Goal: Find specific page/section: Find specific page/section

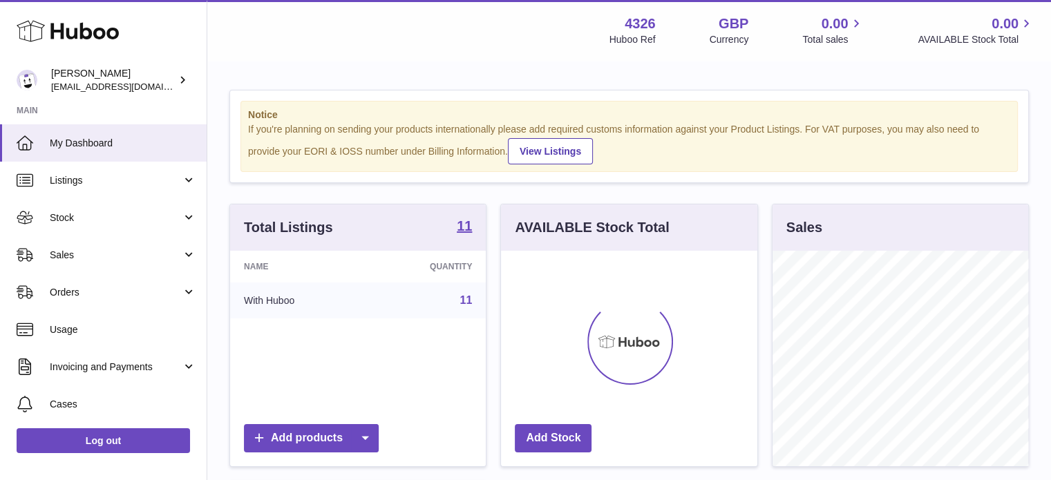
scroll to position [216, 256]
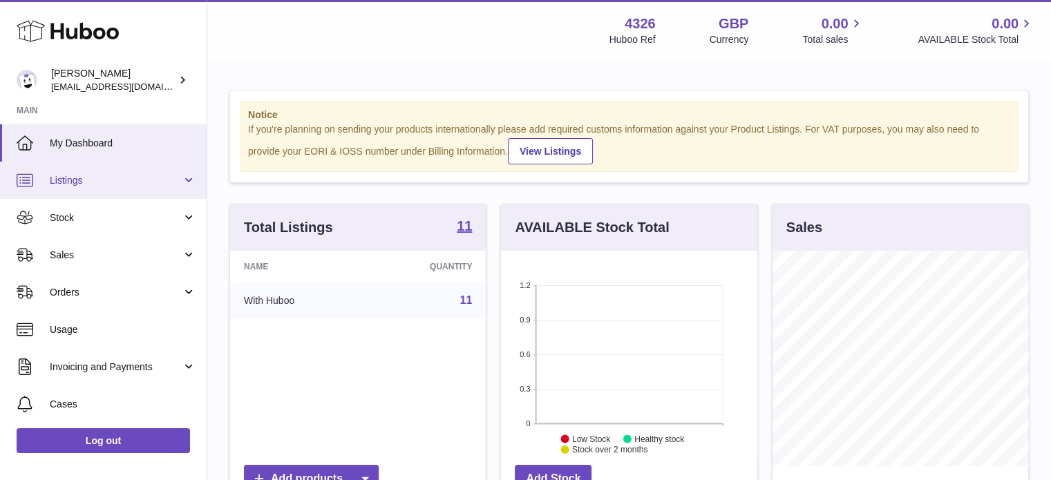
click at [81, 176] on span "Listings" at bounding box center [116, 180] width 132 height 13
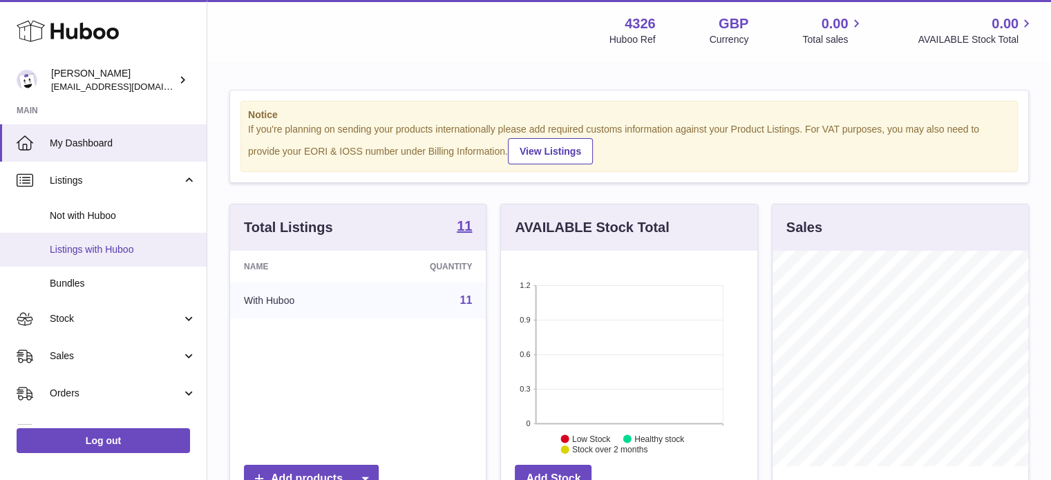
click at [98, 251] on span "Listings with Huboo" at bounding box center [123, 249] width 146 height 13
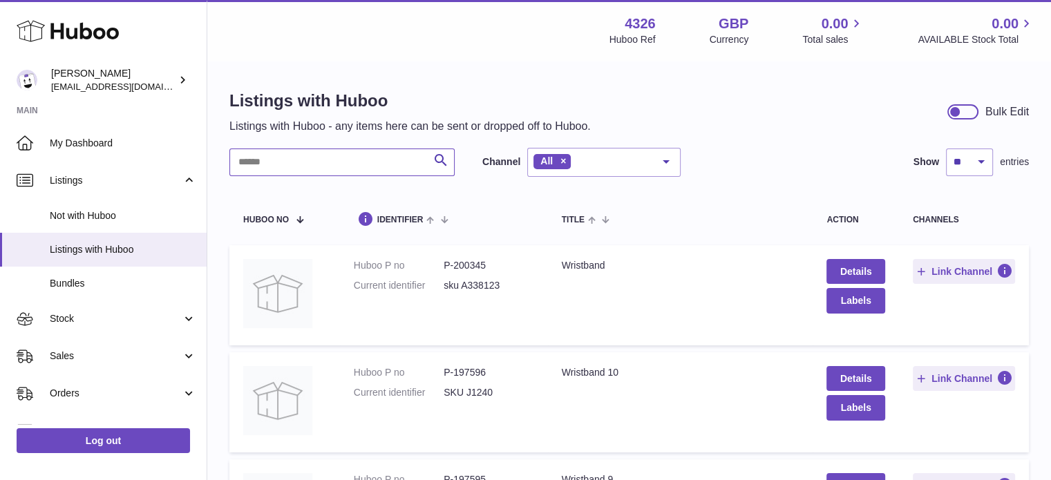
click at [268, 158] on input "text" at bounding box center [341, 163] width 225 height 28
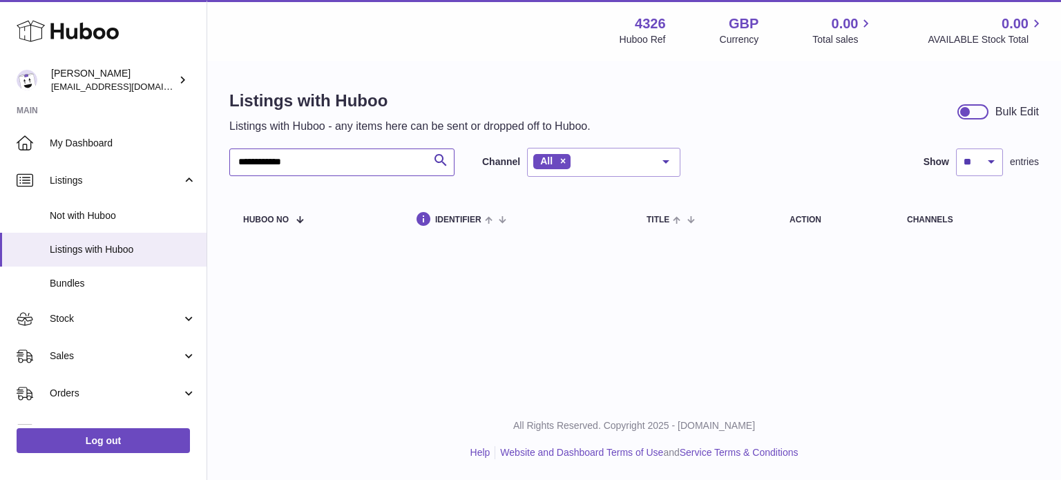
drag, startPoint x: 317, startPoint y: 158, endPoint x: 225, endPoint y: 151, distance: 92.9
click at [225, 151] on div "**********" at bounding box center [634, 167] width 854 height 211
type input "********"
drag, startPoint x: 302, startPoint y: 155, endPoint x: 221, endPoint y: 154, distance: 80.8
click at [221, 154] on div "Listings with Huboo Listings with Huboo - any items here can be sent or dropped…" at bounding box center [634, 167] width 854 height 211
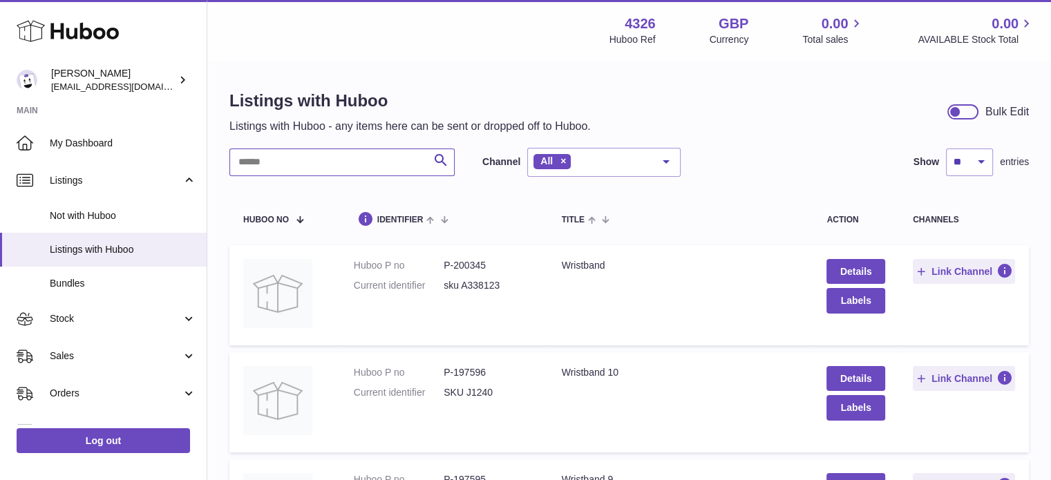
click at [290, 161] on input "text" at bounding box center [341, 163] width 225 height 28
type input "*"
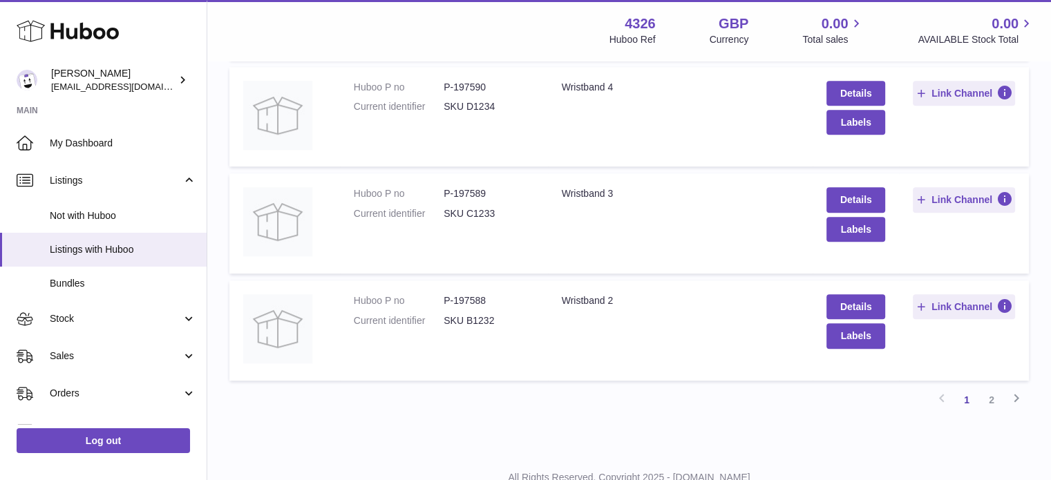
scroll to position [978, 0]
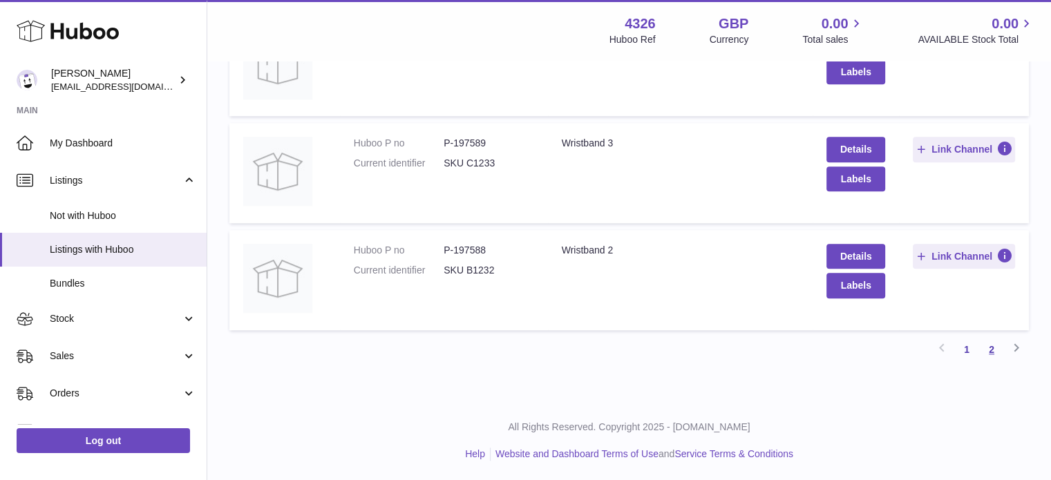
click at [992, 350] on link "2" at bounding box center [991, 349] width 25 height 25
